Goal: Browse casually: Explore the website without a specific task or goal

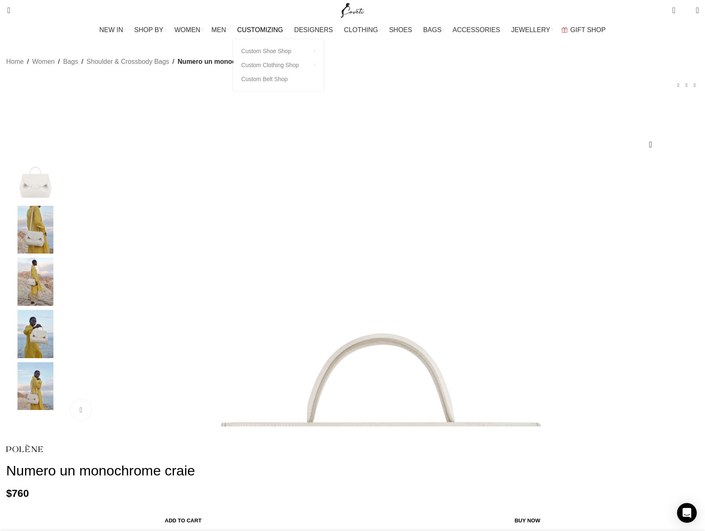
drag, startPoint x: 239, startPoint y: 27, endPoint x: 254, endPoint y: 25, distance: 14.9
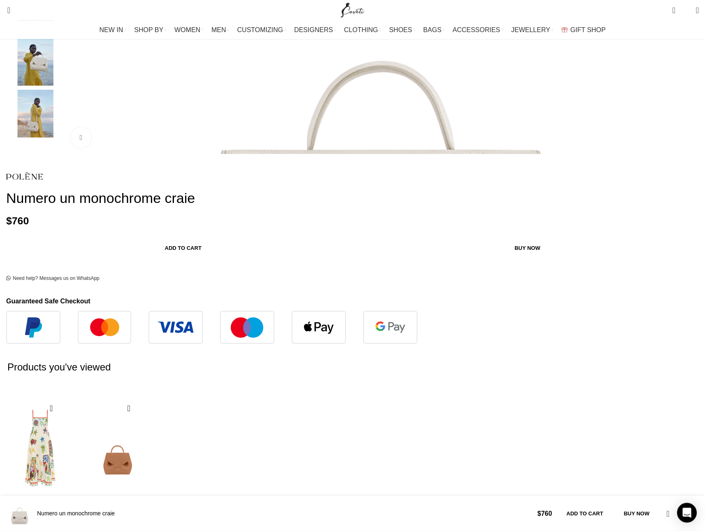
scroll to position [188, 0]
